Goal: Information Seeking & Learning: Learn about a topic

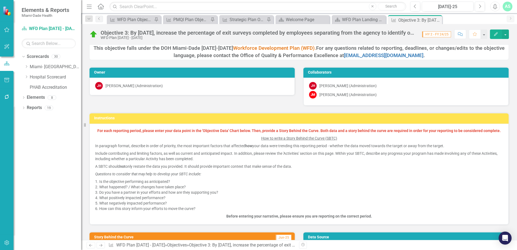
scroll to position [216, 0]
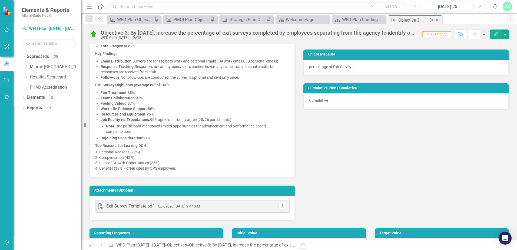
click at [439, 19] on icon at bounding box center [437, 20] width 3 height 3
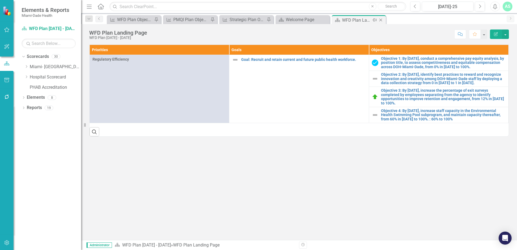
click at [380, 20] on icon "Close" at bounding box center [380, 20] width 5 height 4
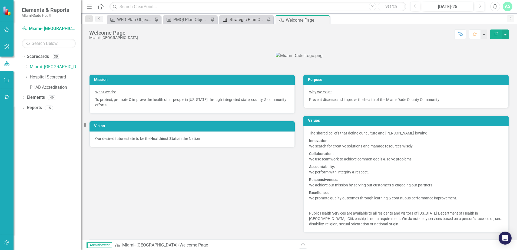
click at [250, 23] on div "Strategic Plan Objective Report - 6/25" at bounding box center [248, 19] width 36 height 7
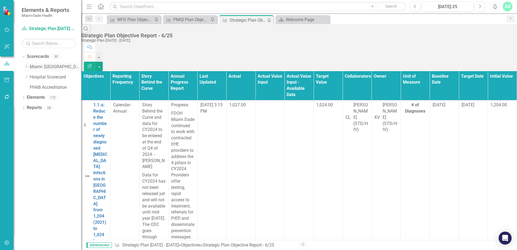
click at [26, 67] on icon "Dropdown" at bounding box center [26, 66] width 4 height 3
click at [31, 77] on icon "Dropdown" at bounding box center [32, 76] width 4 height 3
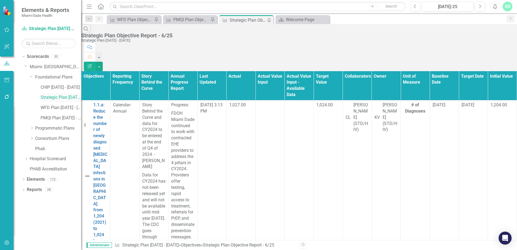
click at [52, 98] on link "Strategic Plan [DATE] - [DATE]" at bounding box center [61, 97] width 41 height 6
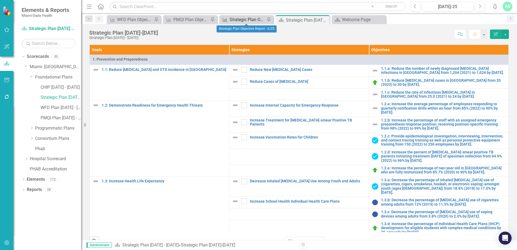
click at [242, 20] on div "Strategic Plan Objective Report - 6/25" at bounding box center [248, 19] width 36 height 7
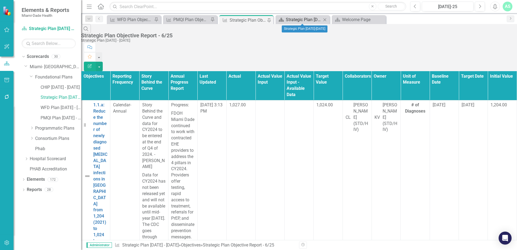
click at [297, 19] on div "Strategic Plan [DATE]-[DATE]" at bounding box center [304, 19] width 36 height 7
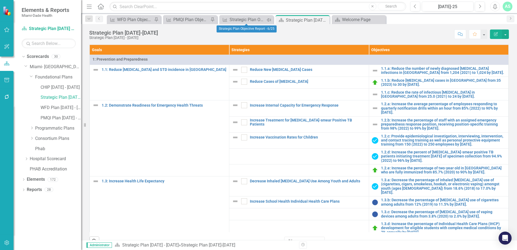
click at [267, 20] on icon "Pin" at bounding box center [269, 19] width 4 height 5
click at [268, 19] on icon "Close" at bounding box center [268, 20] width 5 height 4
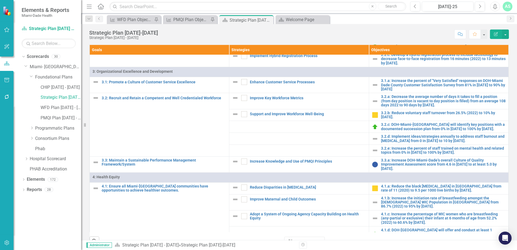
scroll to position [325, 0]
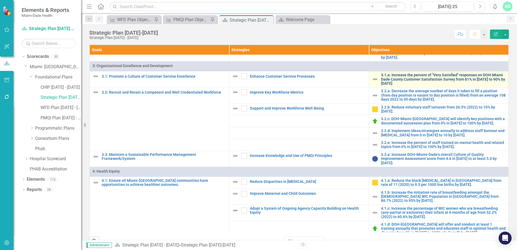
click at [386, 78] on link "3.1.a: Increase the percent of "Very Satisfied" responses on DOH-Miami Dade Cou…" at bounding box center [443, 79] width 125 height 12
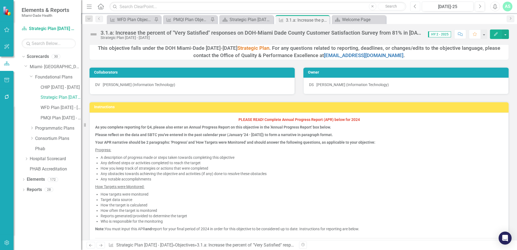
click at [417, 9] on button "Previous" at bounding box center [416, 7] width 10 height 10
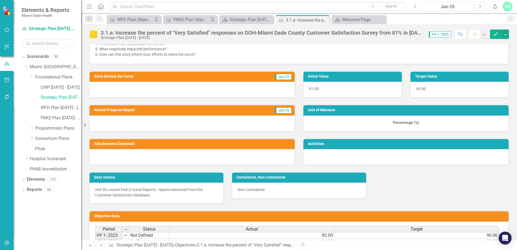
scroll to position [244, 0]
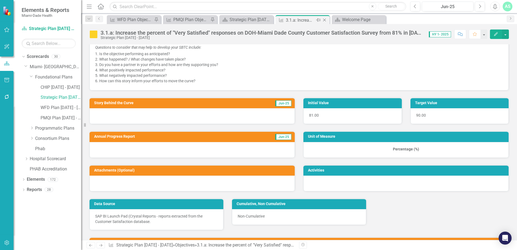
click at [326, 20] on icon "Close" at bounding box center [324, 20] width 5 height 4
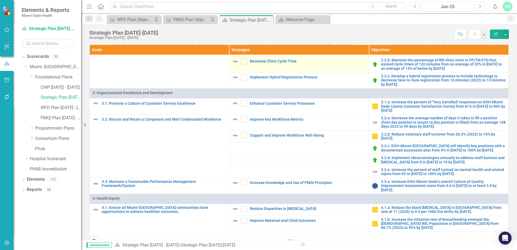
scroll to position [325, 0]
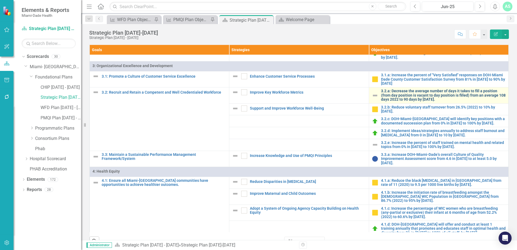
click at [388, 100] on link "3.2.a: Decrease the average number of days it takes to fill a position (from da…" at bounding box center [443, 95] width 125 height 12
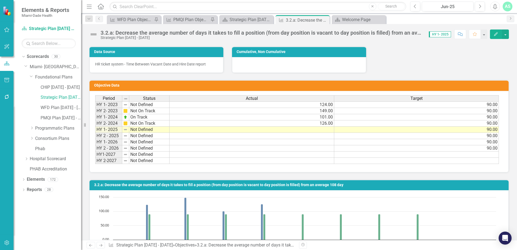
scroll to position [460, 0]
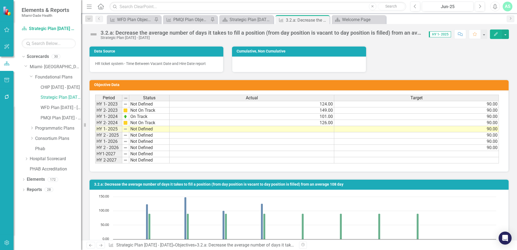
click at [426, 56] on div "Data Source HR ticket system - Time Between Vacant Date and Hire Date report Cu…" at bounding box center [299, 105] width 428 height 133
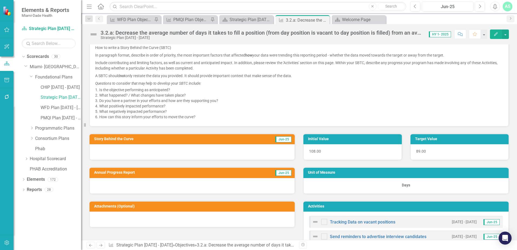
scroll to position [189, 0]
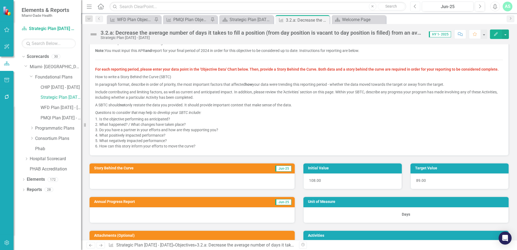
click at [418, 7] on button "Previous" at bounding box center [416, 7] width 10 height 10
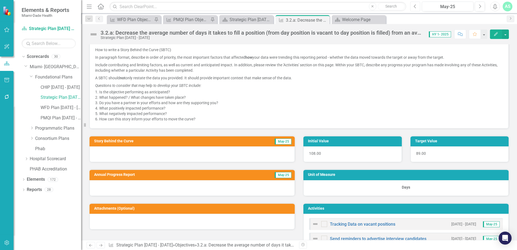
scroll to position [216, 0]
